Goal: Task Accomplishment & Management: Use online tool/utility

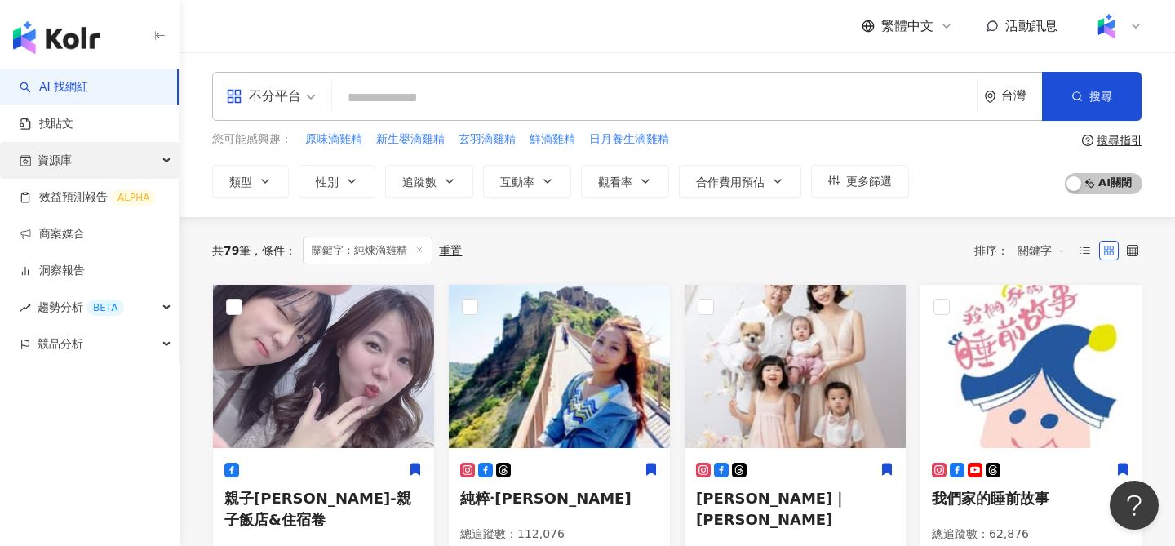
click at [95, 159] on div "資源庫" at bounding box center [89, 160] width 179 height 37
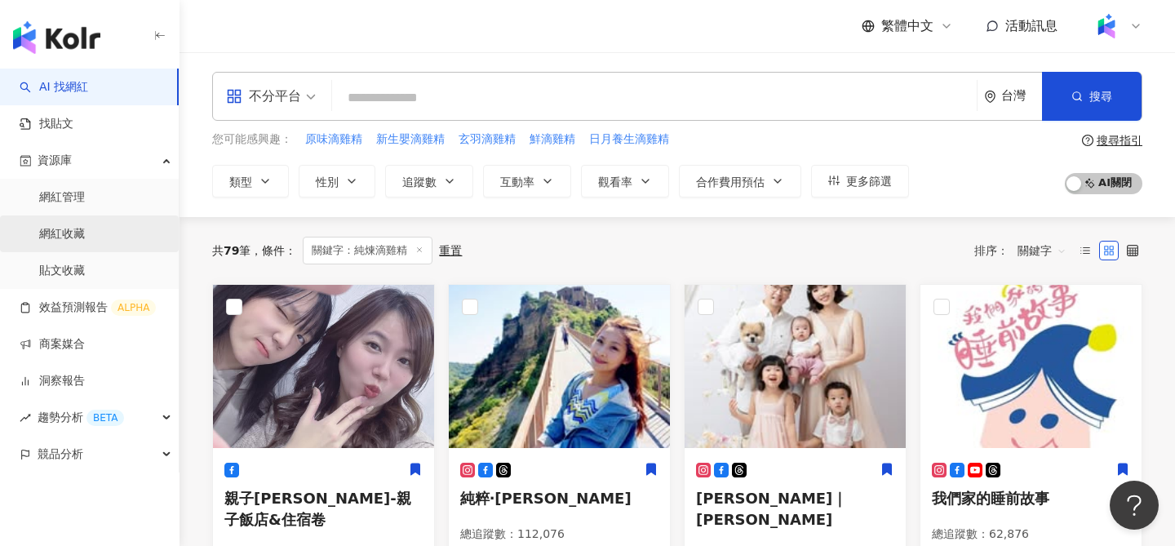
click at [81, 233] on link "網紅收藏" at bounding box center [62, 234] width 46 height 16
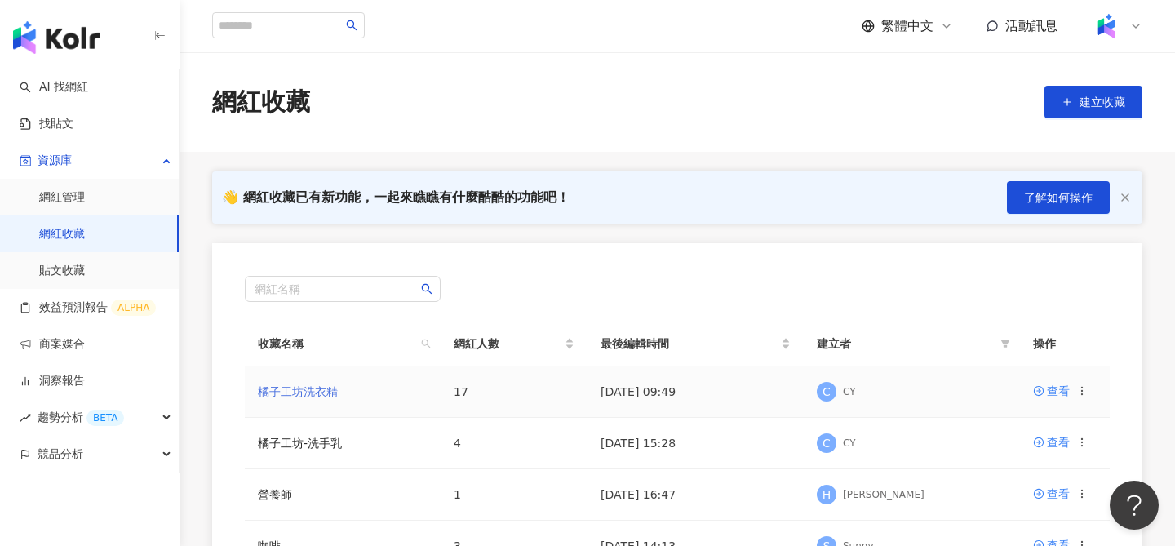
click at [326, 397] on link "橘子工坊洗衣精" at bounding box center [298, 391] width 80 height 13
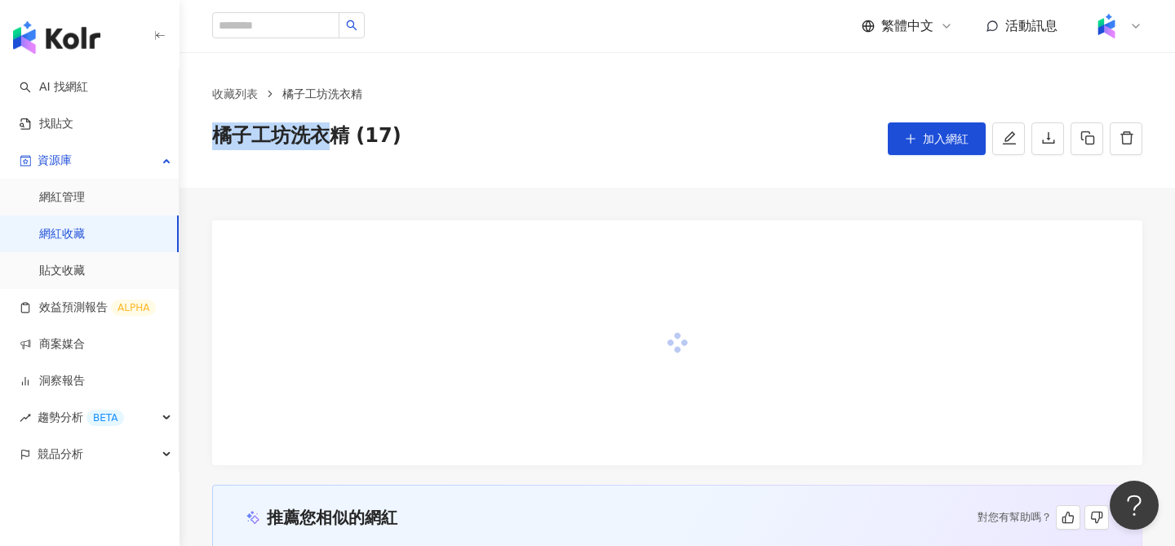
drag, startPoint x: 338, startPoint y: 142, endPoint x: 198, endPoint y: 134, distance: 139.8
click at [197, 134] on div "收藏列表 橘子工坊洗衣精 橘子工坊洗衣精 (17) 加入網紅" at bounding box center [677, 120] width 995 height 70
click at [201, 134] on div "收藏列表 橘子工坊洗衣精 橘子工坊洗衣精 (17) 加入網紅" at bounding box center [677, 120] width 995 height 70
click at [224, 134] on span "橘子工坊洗衣精 (17)" at bounding box center [306, 138] width 189 height 33
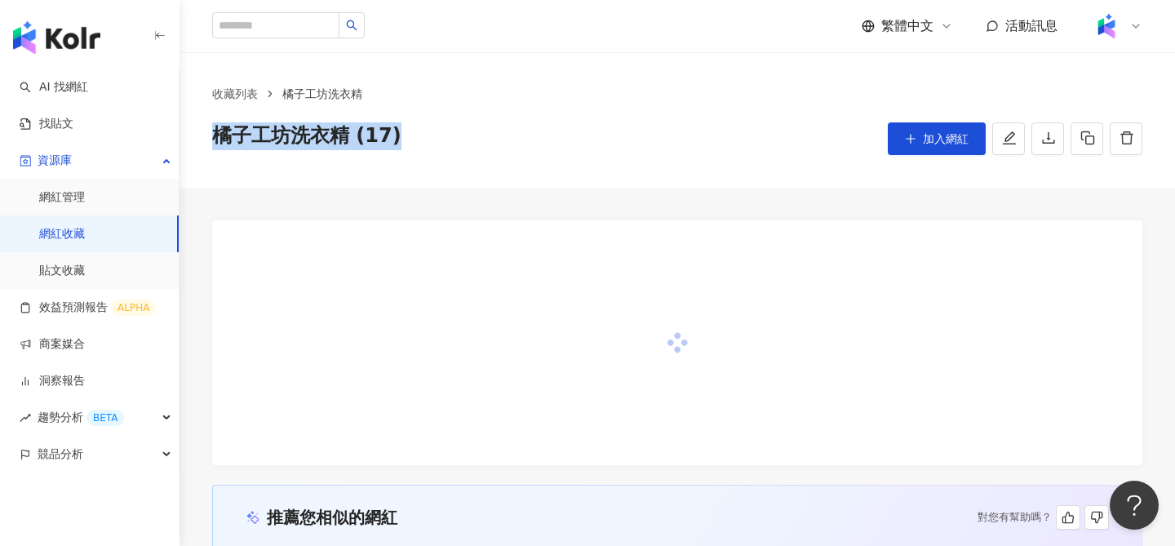
click at [224, 134] on span "橘子工坊洗衣精 (17)" at bounding box center [306, 138] width 189 height 33
copy div "橘子工坊洗衣精 (17) 加入網紅"
